Goal: Transaction & Acquisition: Purchase product/service

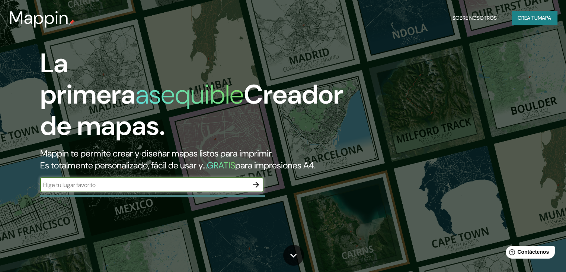
click at [93, 189] on input "text" at bounding box center [144, 185] width 208 height 9
type input "CAJAMARCA_PERU"
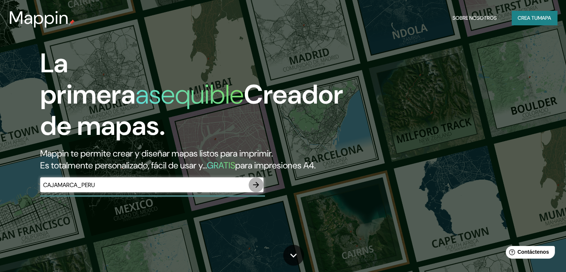
click at [258, 189] on icon "button" at bounding box center [256, 184] width 9 height 9
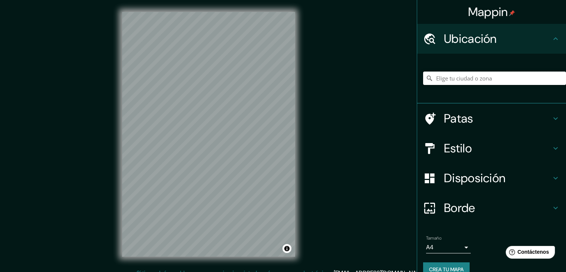
click at [449, 80] on input "Elige tu ciudad o zona" at bounding box center [494, 77] width 143 height 13
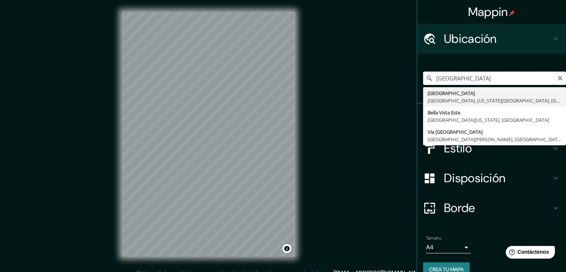
click at [503, 82] on input "[GEOGRAPHIC_DATA]" at bounding box center [494, 77] width 143 height 13
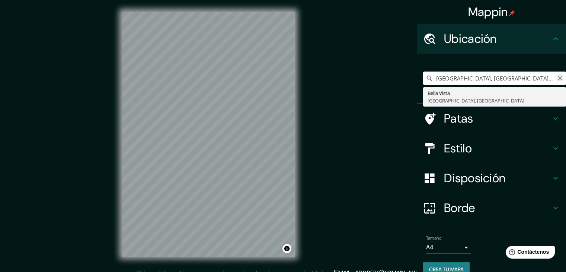
type input "[GEOGRAPHIC_DATA], [GEOGRAPHIC_DATA], [GEOGRAPHIC_DATA]"
click at [557, 79] on icon "Claro" at bounding box center [560, 78] width 6 height 6
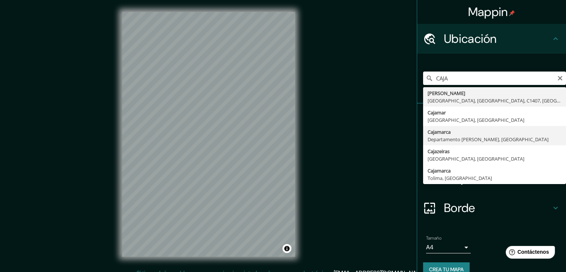
type input "Cajamarca, [GEOGRAPHIC_DATA][PERSON_NAME], [GEOGRAPHIC_DATA]"
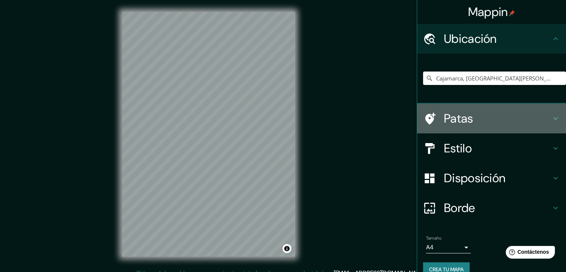
click at [551, 115] on icon at bounding box center [555, 118] width 9 height 9
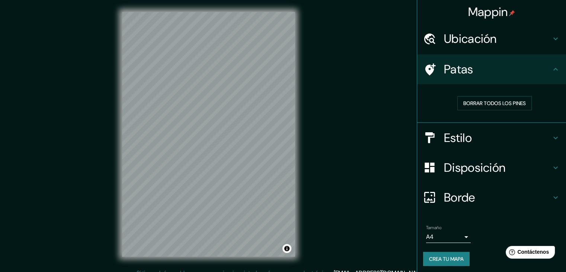
click at [426, 137] on icon at bounding box center [430, 137] width 9 height 11
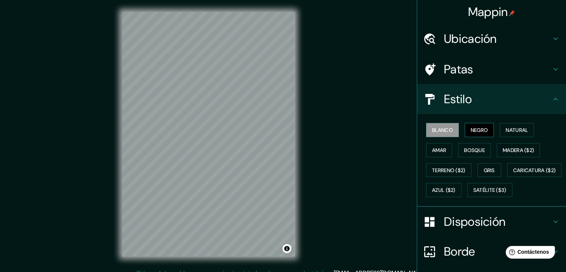
click at [473, 132] on font "Negro" at bounding box center [479, 130] width 17 height 7
click at [514, 132] on font "Natural" at bounding box center [517, 130] width 22 height 7
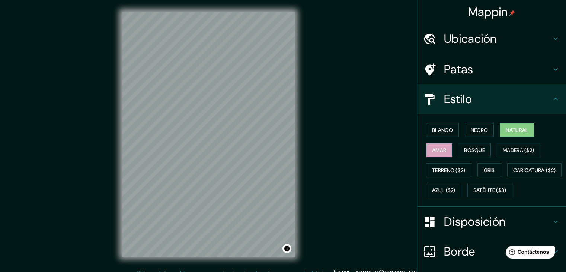
click at [426, 149] on button "Amar" at bounding box center [439, 150] width 26 height 14
click at [471, 151] on font "Bosque" at bounding box center [474, 150] width 21 height 7
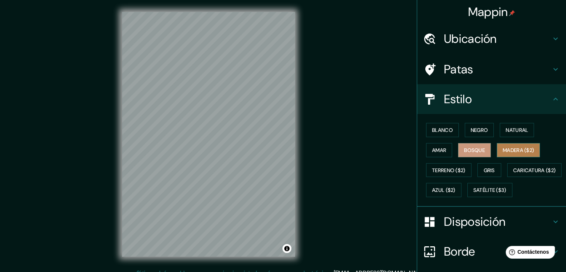
click at [508, 150] on font "Madera ($2)" at bounding box center [518, 150] width 31 height 7
click at [484, 169] on font "Gris" at bounding box center [489, 170] width 11 height 7
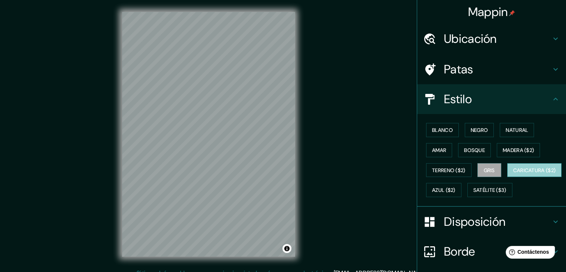
click at [513, 173] on font "Caricatura ($2)" at bounding box center [534, 170] width 43 height 7
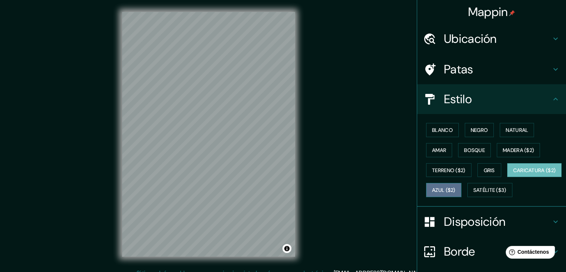
click at [456, 187] on font "Azul ($2)" at bounding box center [443, 190] width 23 height 7
click at [513, 173] on font "Caricatura ($2)" at bounding box center [534, 170] width 43 height 7
click at [456, 187] on font "Azul ($2)" at bounding box center [443, 190] width 23 height 7
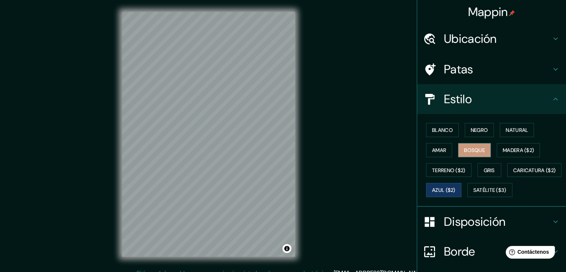
click at [473, 148] on font "Bosque" at bounding box center [474, 150] width 21 height 7
click at [436, 149] on font "Amar" at bounding box center [439, 150] width 14 height 7
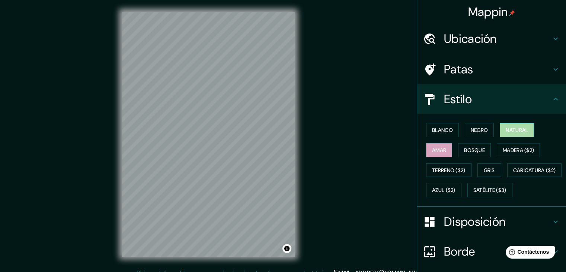
click at [511, 131] on font "Natural" at bounding box center [517, 130] width 22 height 7
click at [426, 151] on button "Amar" at bounding box center [439, 150] width 26 height 14
click at [442, 128] on font "Blanco" at bounding box center [442, 130] width 21 height 7
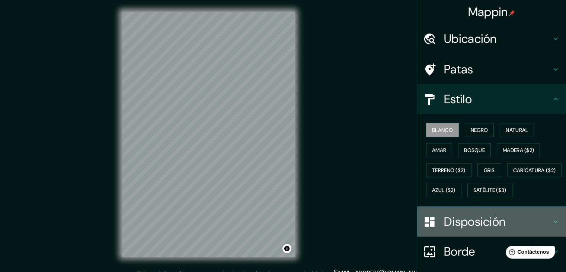
click at [459, 229] on font "Disposición" at bounding box center [474, 222] width 61 height 16
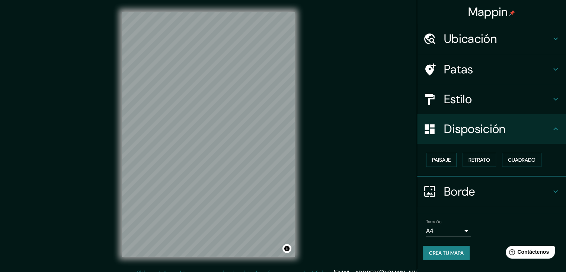
click at [554, 130] on icon at bounding box center [556, 128] width 4 height 3
click at [553, 127] on icon at bounding box center [555, 128] width 9 height 9
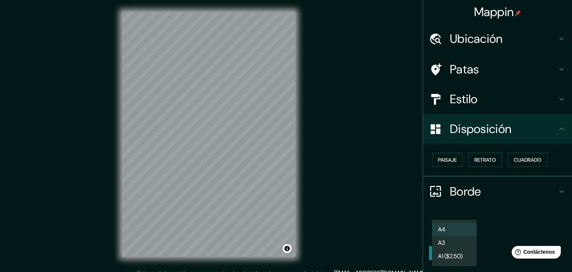
click at [468, 228] on body "Mappin Ubicación Cajamarca, [GEOGRAPHIC_DATA][PERSON_NAME], [GEOGRAPHIC_DATA] P…" at bounding box center [286, 136] width 572 height 272
click at [453, 245] on li "A3" at bounding box center [454, 243] width 45 height 14
type input "a4"
click at [468, 231] on body "Mappin Ubicación Cajamarca, [GEOGRAPHIC_DATA][PERSON_NAME], [GEOGRAPHIC_DATA] P…" at bounding box center [286, 136] width 572 height 272
click at [440, 243] on font "A3" at bounding box center [441, 243] width 7 height 8
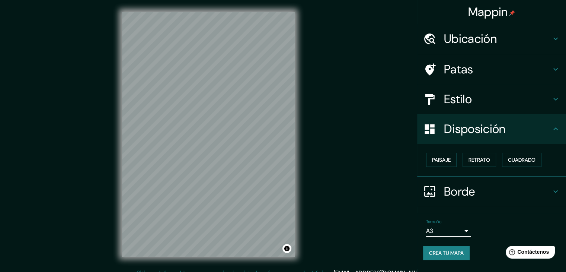
click at [378, 224] on div "Mappin Ubicación Cajamarca, [GEOGRAPHIC_DATA][PERSON_NAME], [GEOGRAPHIC_DATA] P…" at bounding box center [283, 140] width 566 height 280
